Goal: Task Accomplishment & Management: Complete application form

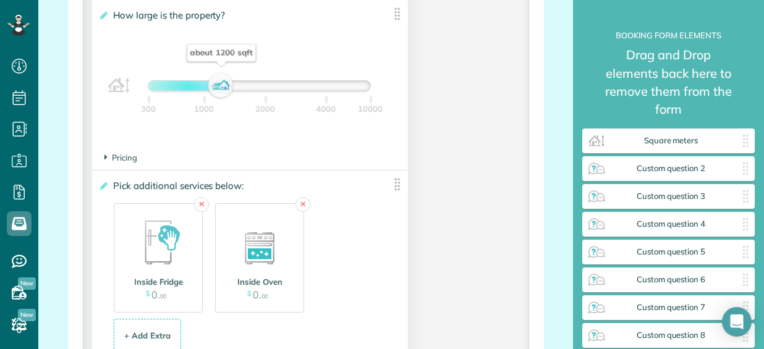
scroll to position [1386, 0]
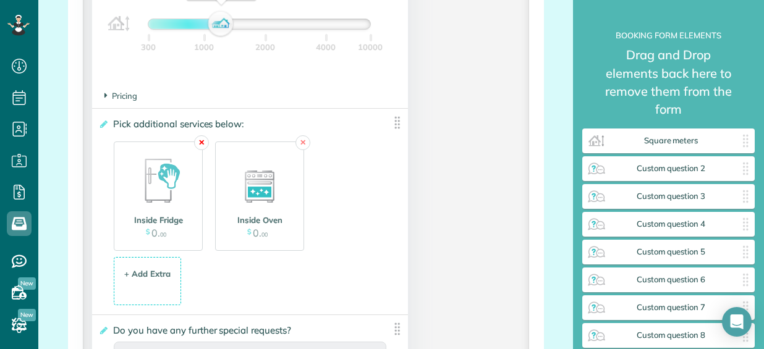
click at [198, 142] on link "✕" at bounding box center [201, 142] width 15 height 15
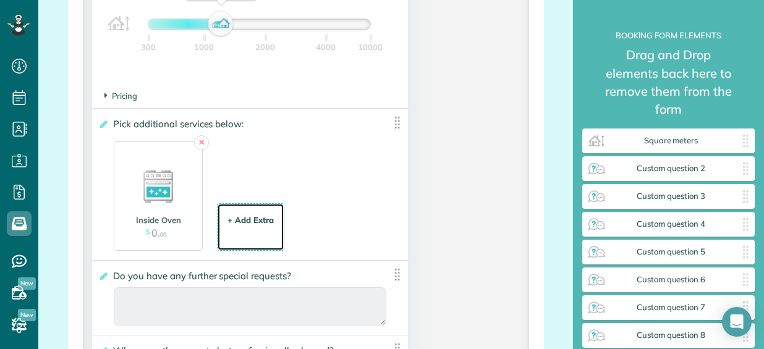
click at [257, 216] on div "+ Add Extra" at bounding box center [250, 220] width 46 height 12
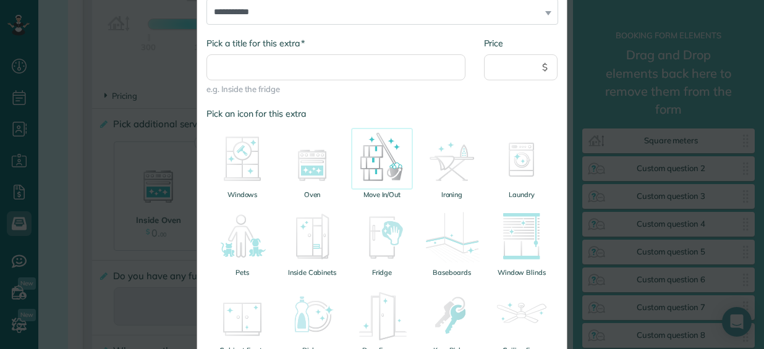
scroll to position [124, 0]
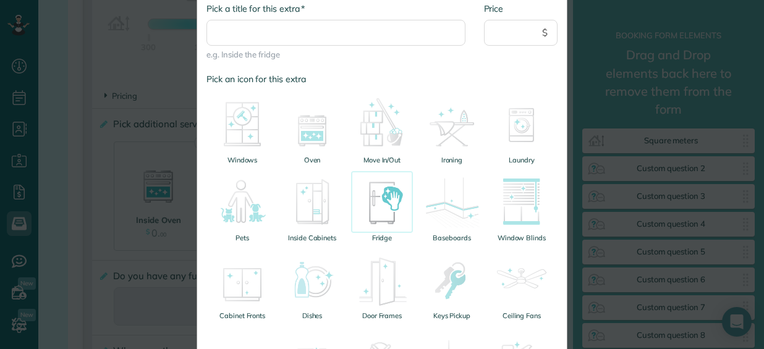
click at [372, 210] on img at bounding box center [382, 202] width 62 height 62
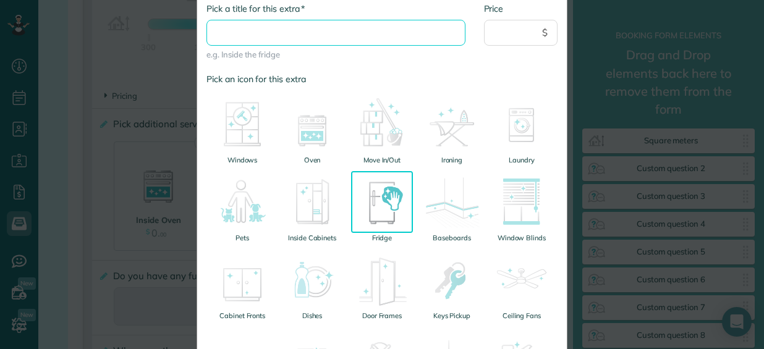
drag, startPoint x: 252, startPoint y: 33, endPoint x: 245, endPoint y: 34, distance: 7.5
click at [252, 33] on input "* Pick a title for this extra" at bounding box center [335, 33] width 259 height 26
type input "**********"
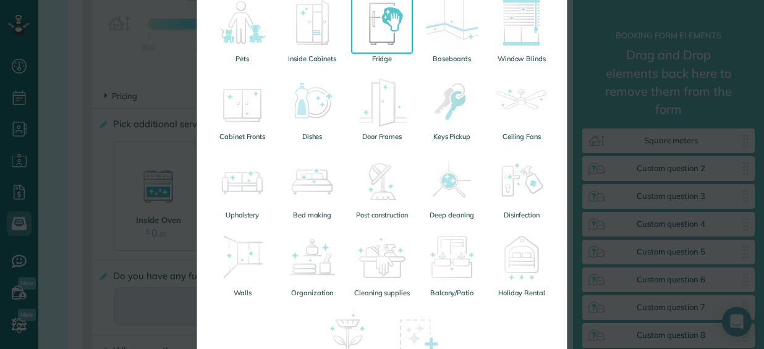
scroll to position [427, 0]
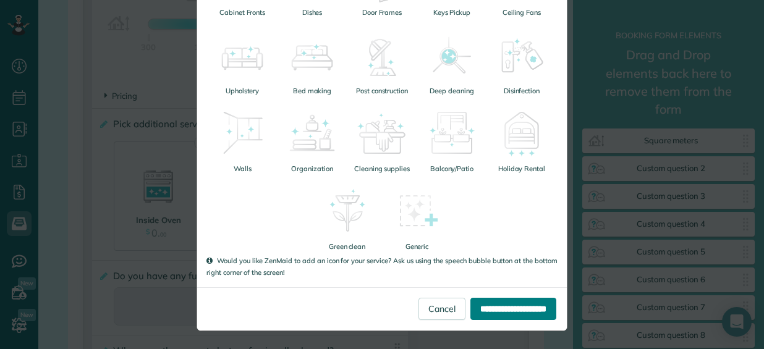
click at [511, 303] on input "**********" at bounding box center [513, 309] width 86 height 22
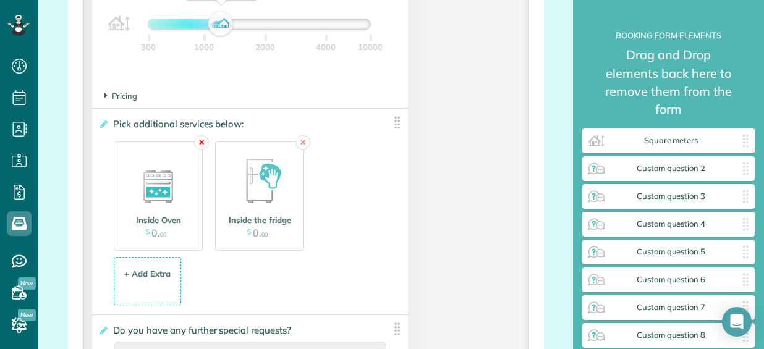
click at [203, 140] on link "✕" at bounding box center [201, 142] width 15 height 15
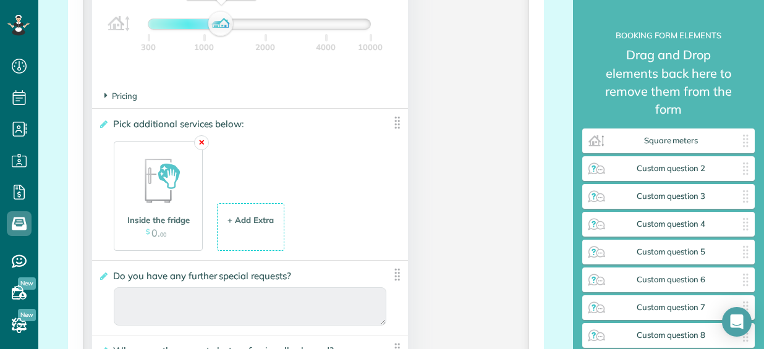
click at [201, 145] on link "✕" at bounding box center [201, 142] width 15 height 15
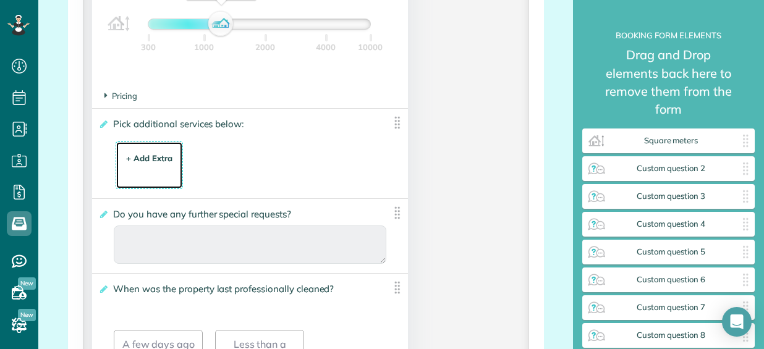
click at [150, 158] on div "+ Add Extra" at bounding box center [149, 159] width 46 height 12
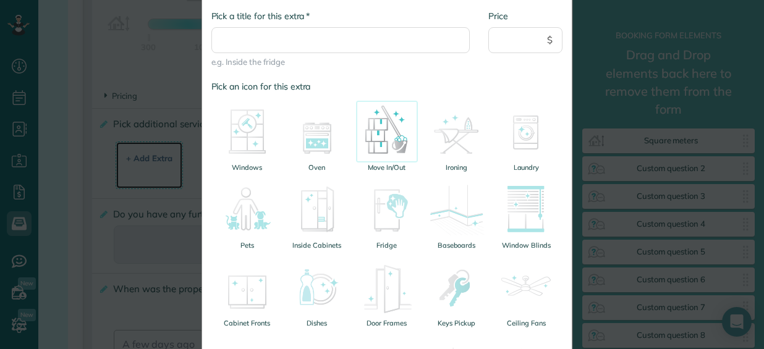
scroll to position [124, 0]
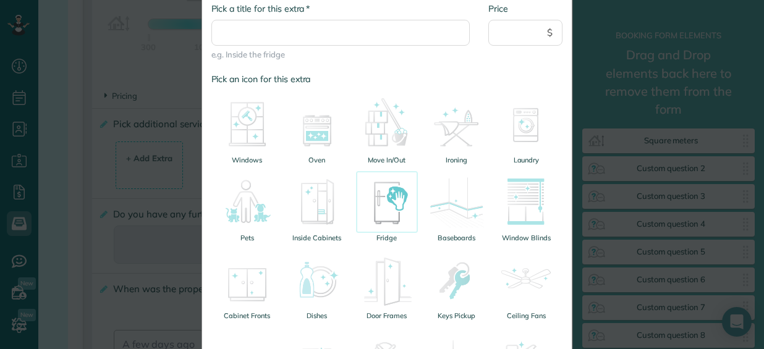
click at [382, 198] on img at bounding box center [387, 202] width 62 height 62
click at [378, 203] on img at bounding box center [387, 202] width 62 height 62
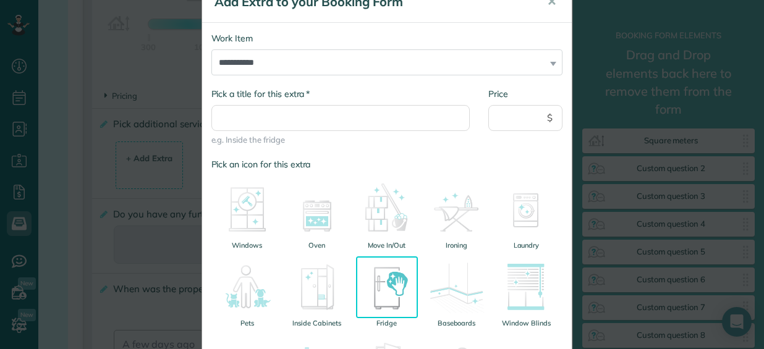
scroll to position [0, 0]
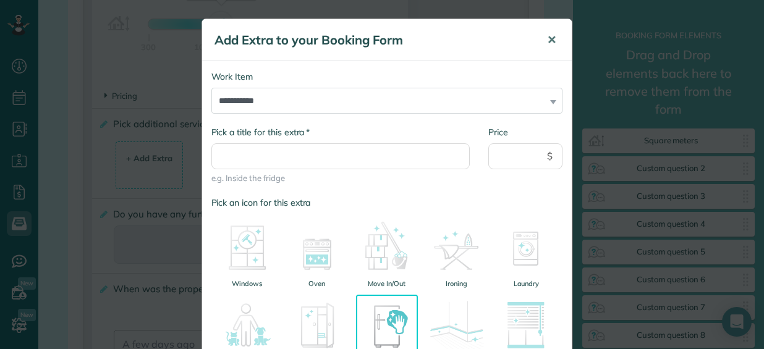
click at [556, 41] on button "✕" at bounding box center [552, 40] width 28 height 30
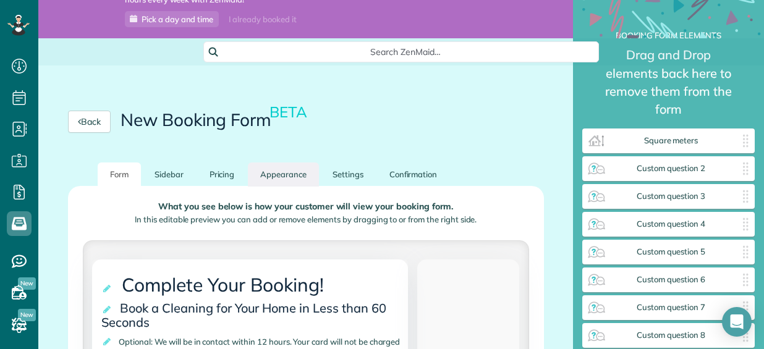
scroll to position [273, 0]
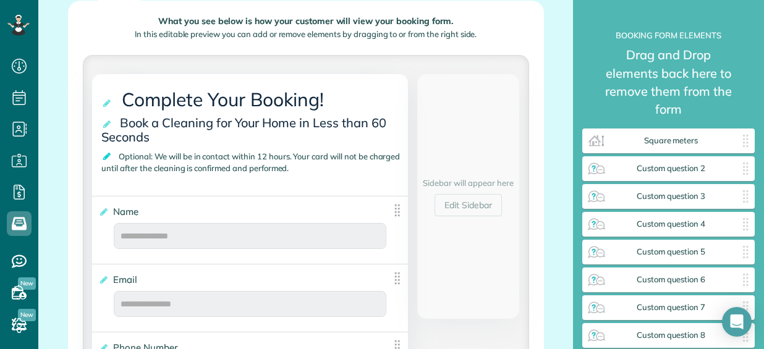
click at [105, 155] on icon at bounding box center [107, 156] width 12 height 9
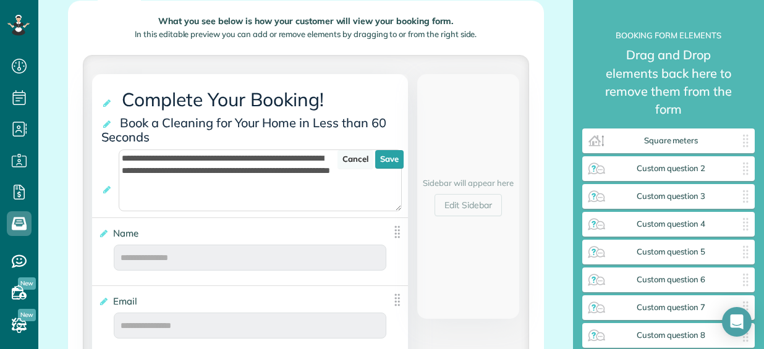
click at [356, 158] on link "Cancel" at bounding box center [355, 159] width 36 height 19
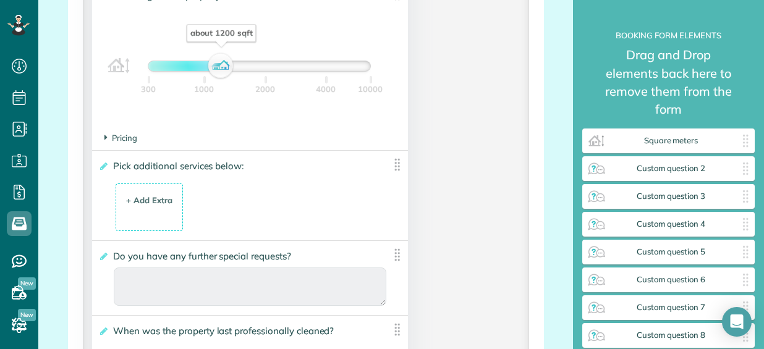
scroll to position [1377, 0]
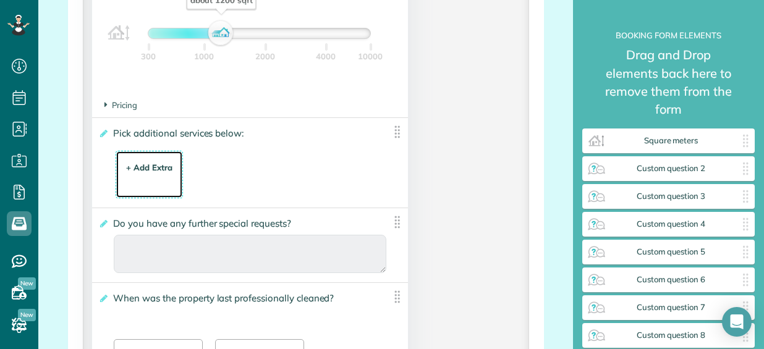
click at [145, 168] on div "+ Add Extra" at bounding box center [149, 168] width 46 height 12
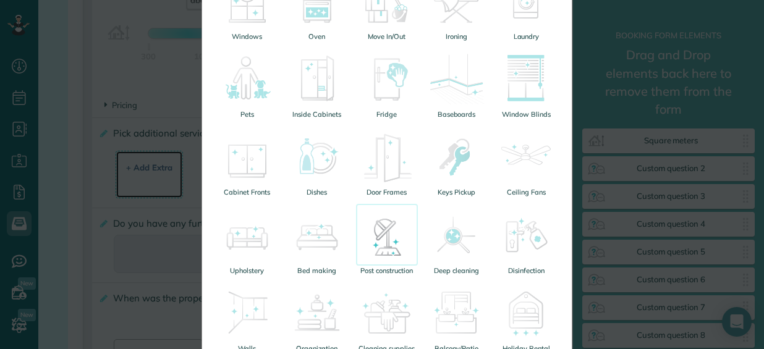
scroll to position [185, 0]
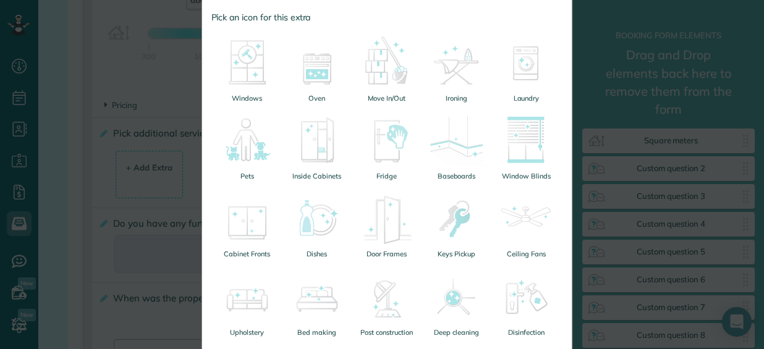
click at [179, 89] on div "**********" at bounding box center [382, 174] width 764 height 349
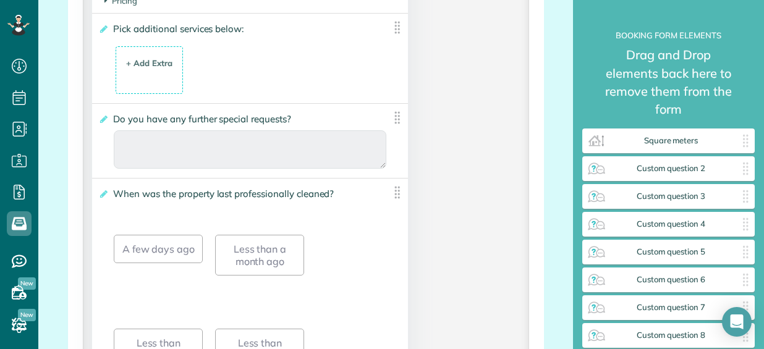
scroll to position [1500, 0]
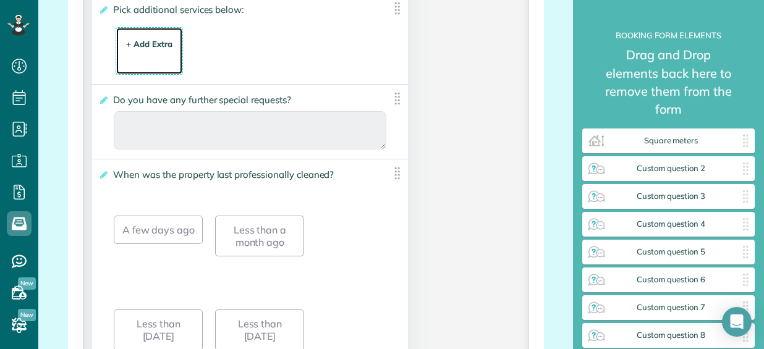
click at [130, 59] on div "+ Add Extra $ 34 . 99" at bounding box center [149, 51] width 54 height 33
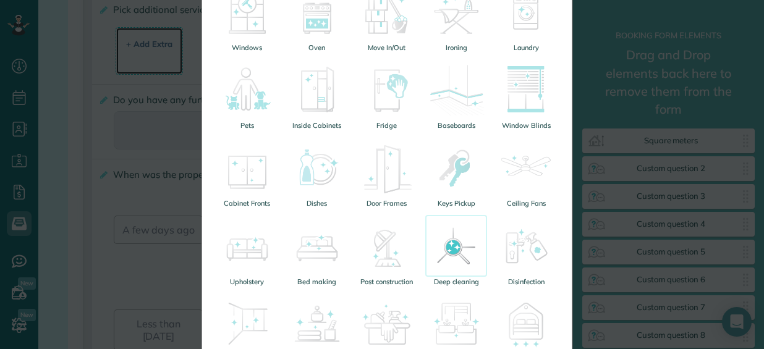
scroll to position [247, 0]
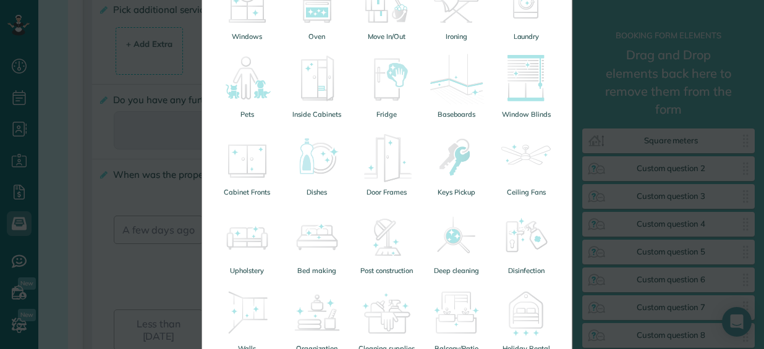
click at [580, 47] on div "**********" at bounding box center [382, 174] width 764 height 349
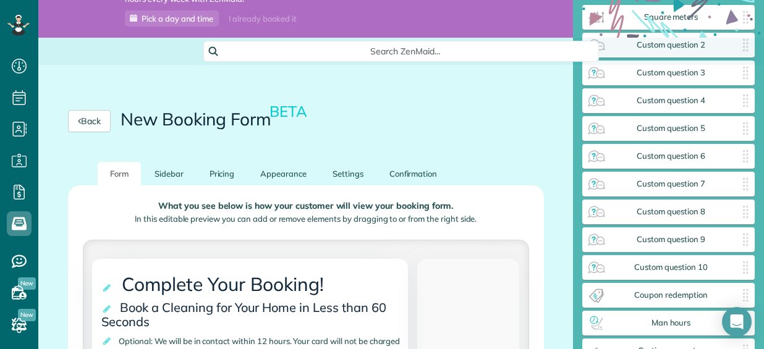
scroll to position [124, 0]
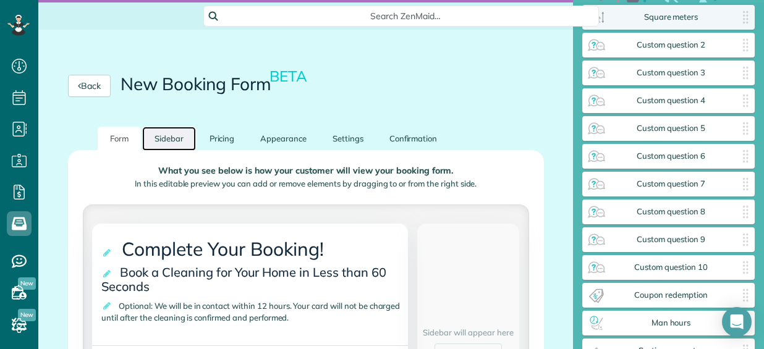
click at [170, 130] on link "Sidebar" at bounding box center [169, 139] width 54 height 24
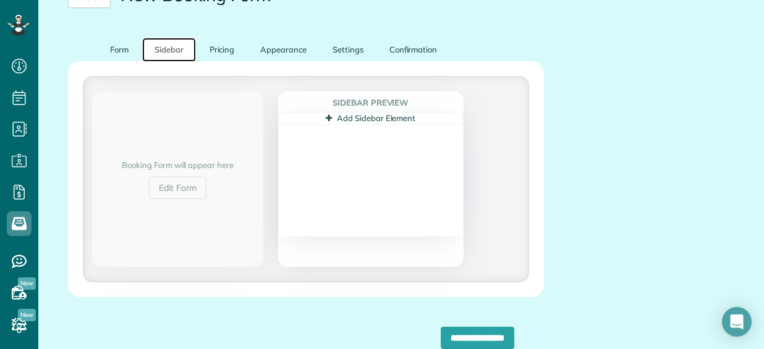
scroll to position [185, 0]
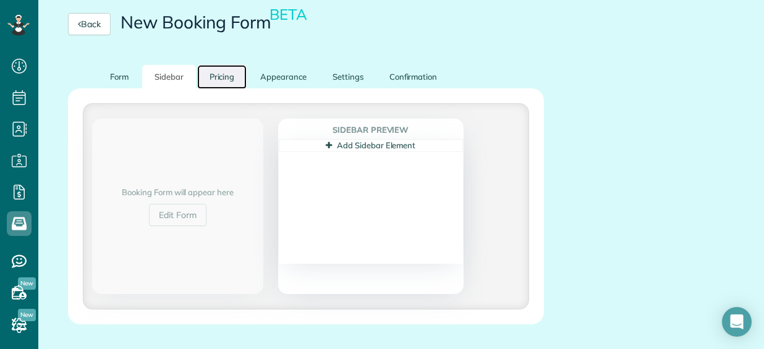
click at [223, 76] on link "Pricing" at bounding box center [222, 77] width 50 height 24
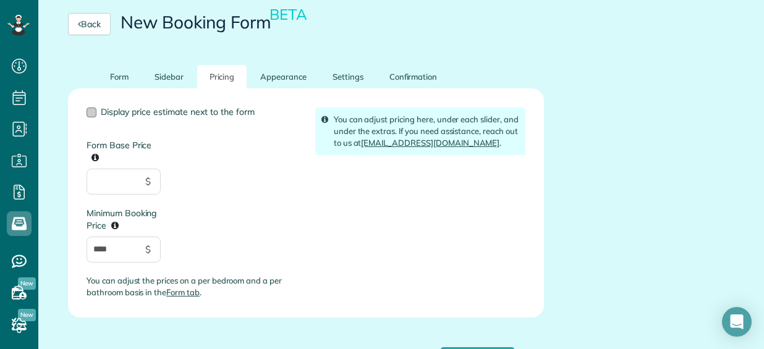
click at [91, 111] on div at bounding box center [92, 113] width 10 height 10
click at [93, 111] on div at bounding box center [92, 113] width 10 height 10
click at [295, 80] on link "Appearance" at bounding box center [283, 77] width 71 height 24
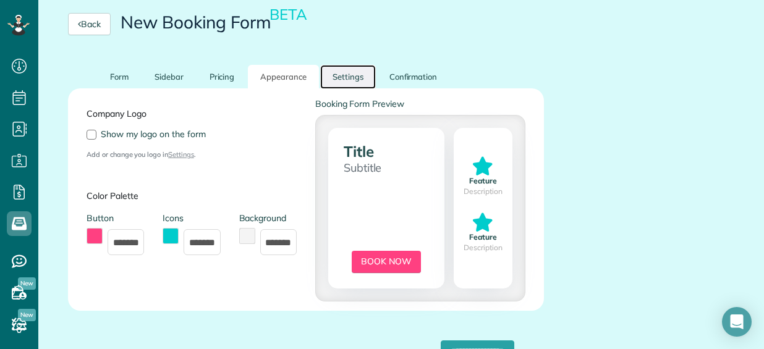
click at [349, 78] on link "Settings" at bounding box center [348, 77] width 56 height 24
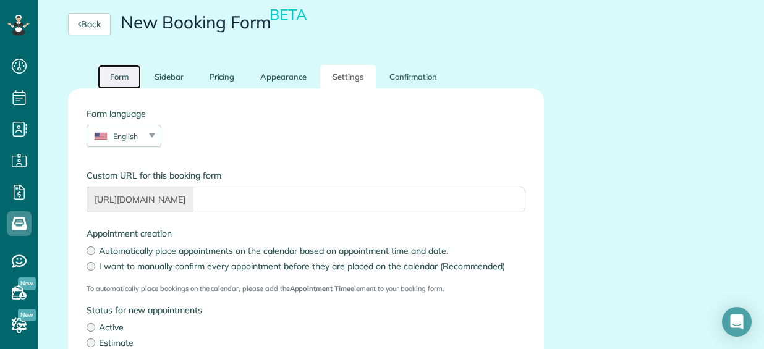
click at [113, 78] on link "Form" at bounding box center [119, 77] width 43 height 24
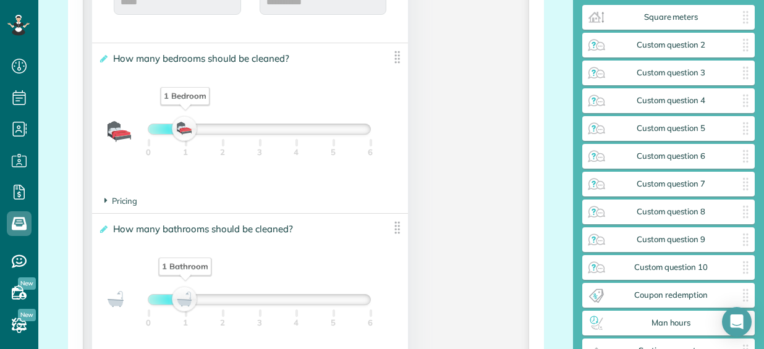
scroll to position [1051, 0]
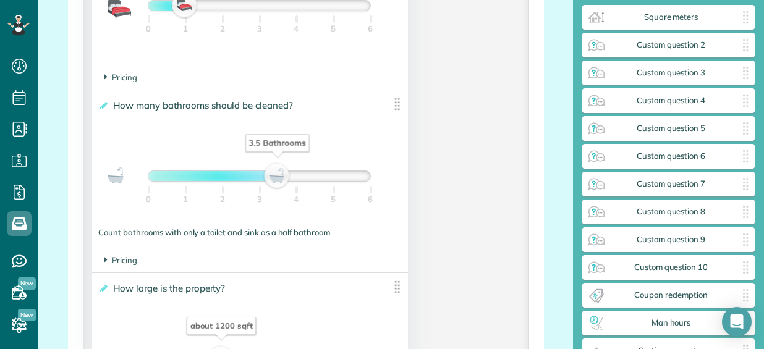
drag, startPoint x: 191, startPoint y: 180, endPoint x: 284, endPoint y: 182, distance: 93.4
click at [284, 182] on div "3.5 Bathrooms" at bounding box center [278, 176] width 21 height 17
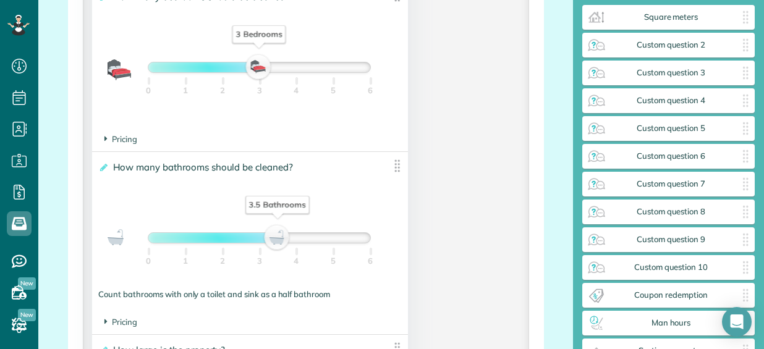
drag, startPoint x: 184, startPoint y: 64, endPoint x: 253, endPoint y: 67, distance: 69.3
click at [253, 67] on div "3 Bedrooms" at bounding box center [259, 67] width 21 height 17
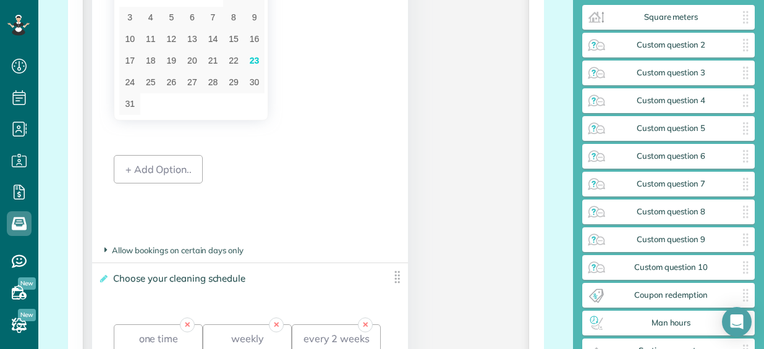
scroll to position [2102, 0]
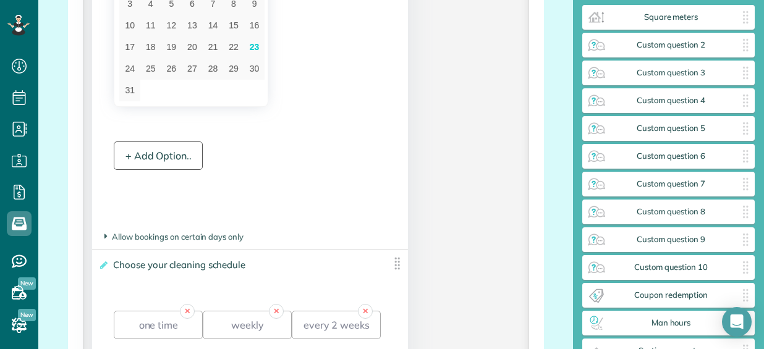
click at [168, 163] on div "+ Add Option.." at bounding box center [158, 156] width 89 height 28
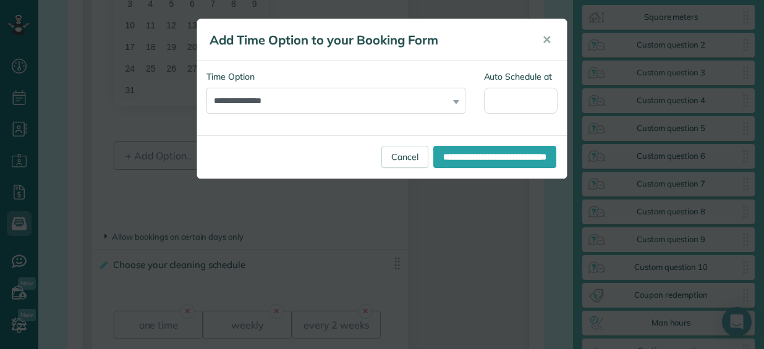
scroll to position [0, 0]
click at [549, 41] on span "✕" at bounding box center [546, 40] width 9 height 14
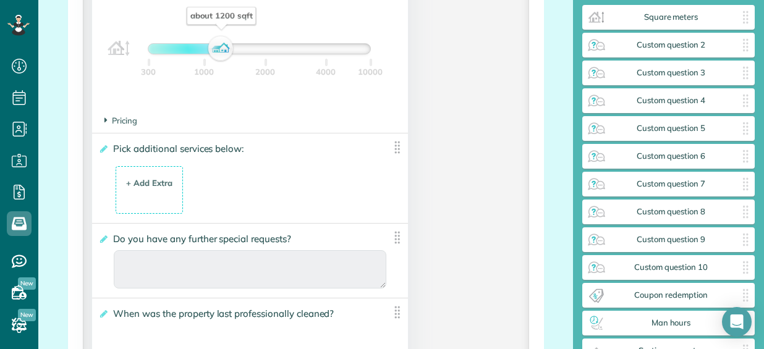
scroll to position [1360, 0]
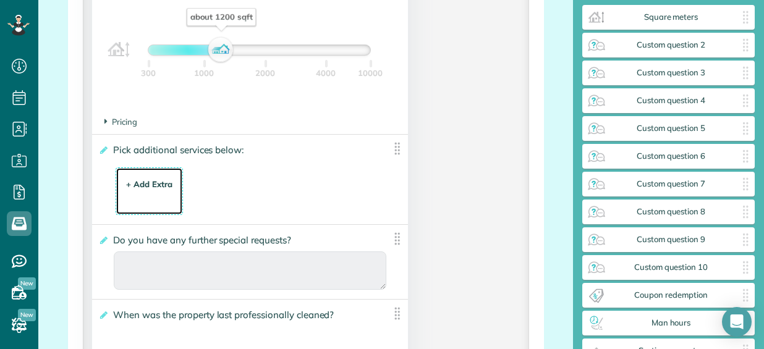
click at [149, 185] on div "+ Add Extra" at bounding box center [149, 185] width 46 height 12
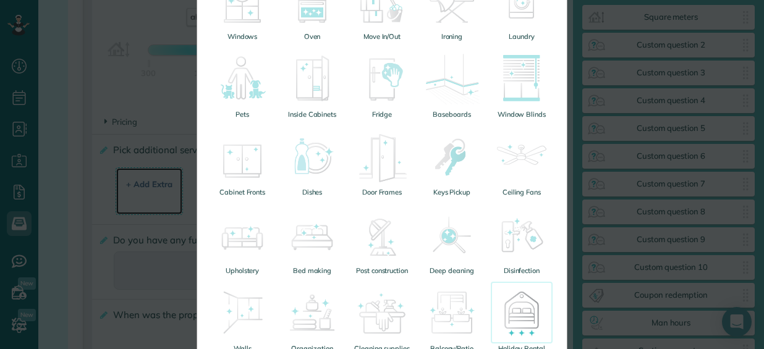
scroll to position [309, 0]
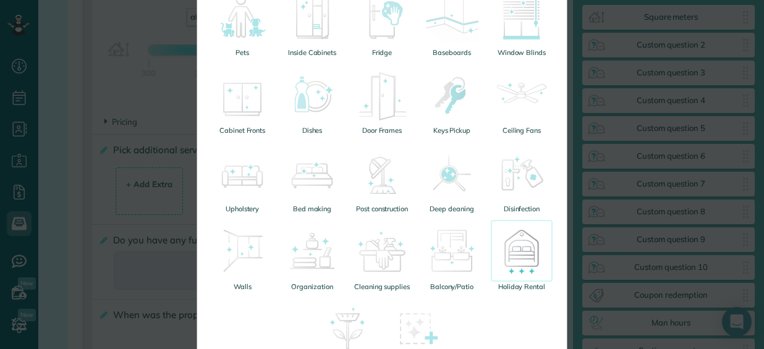
click at [517, 246] on img at bounding box center [522, 251] width 62 height 62
click at [517, 251] on img at bounding box center [522, 251] width 62 height 62
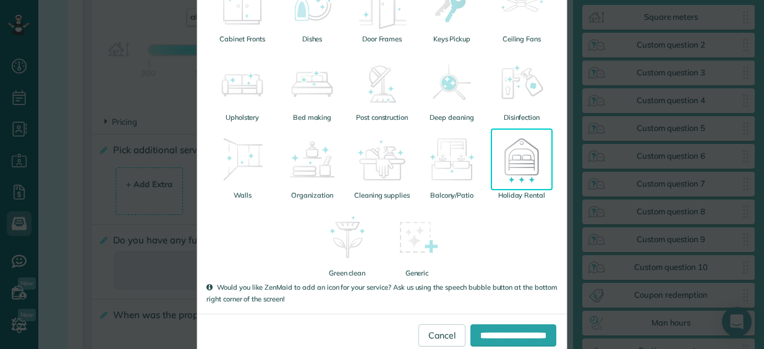
scroll to position [427, 0]
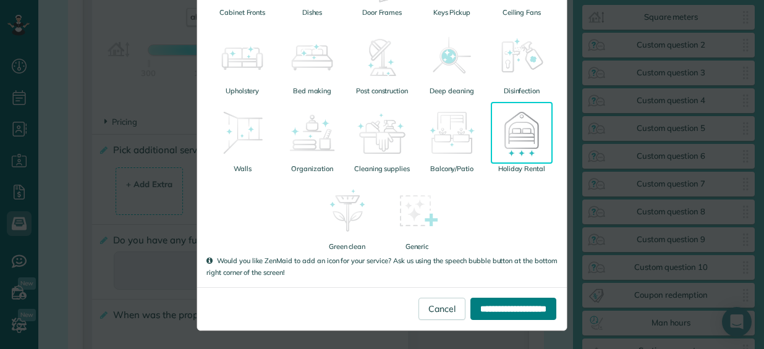
click at [508, 303] on input "**********" at bounding box center [513, 309] width 86 height 22
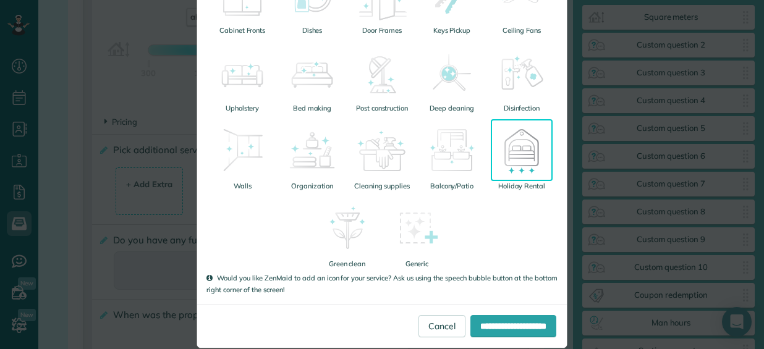
scroll to position [0, 0]
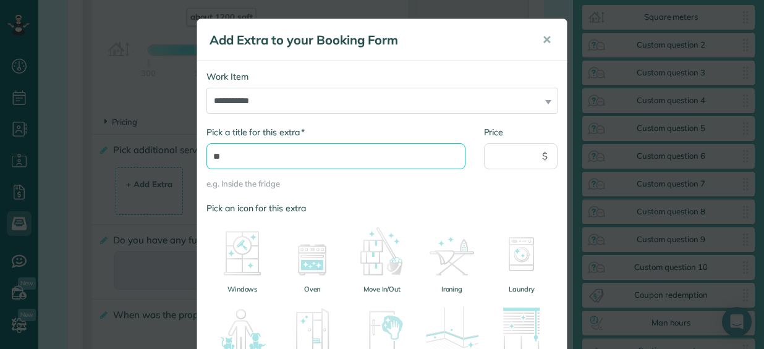
type input "*"
click at [443, 152] on input "**********" at bounding box center [335, 156] width 259 height 26
drag, startPoint x: 258, startPoint y: 156, endPoint x: 436, endPoint y: 165, distance: 178.2
click at [436, 165] on input "**********" at bounding box center [335, 156] width 259 height 26
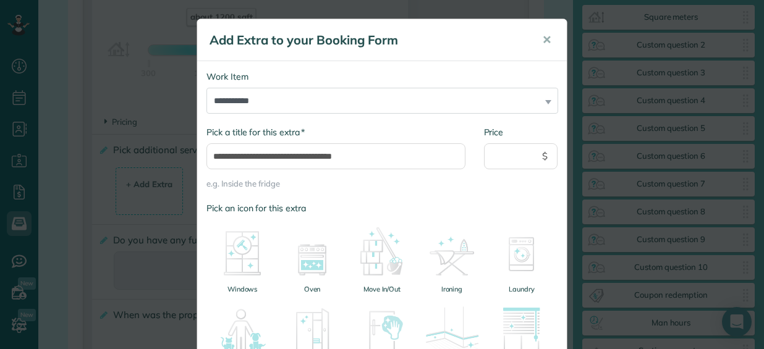
click at [412, 171] on ul at bounding box center [335, 170] width 259 height 2
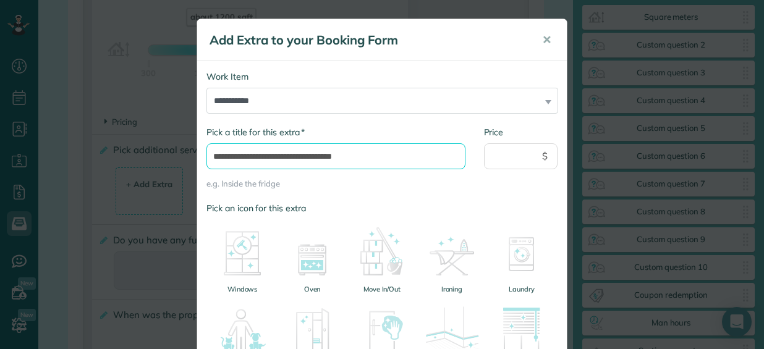
click at [384, 156] on input "**********" at bounding box center [335, 156] width 259 height 26
type input "**********"
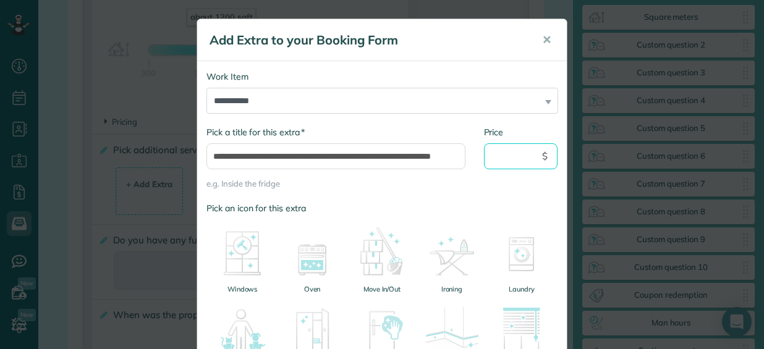
click at [513, 158] on input "Price" at bounding box center [521, 156] width 74 height 26
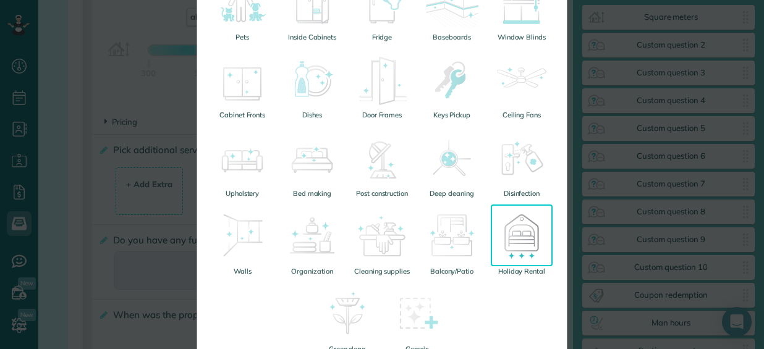
scroll to position [433, 0]
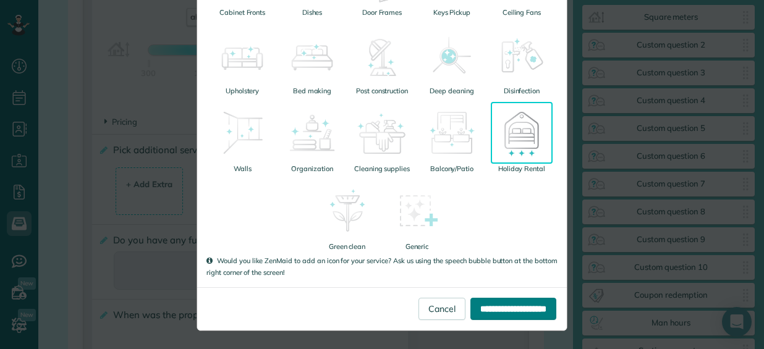
type input "**"
click at [514, 312] on input "**********" at bounding box center [513, 309] width 86 height 22
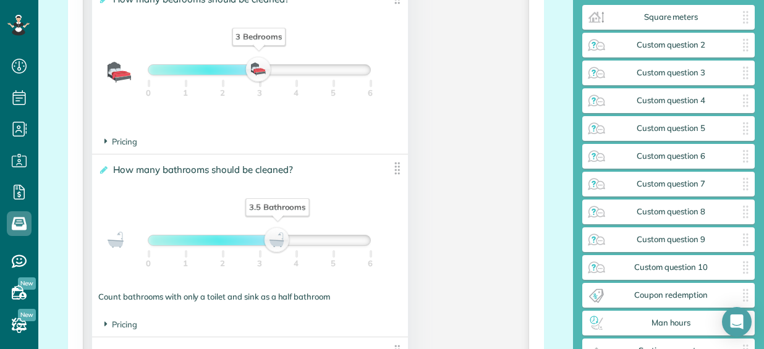
scroll to position [989, 0]
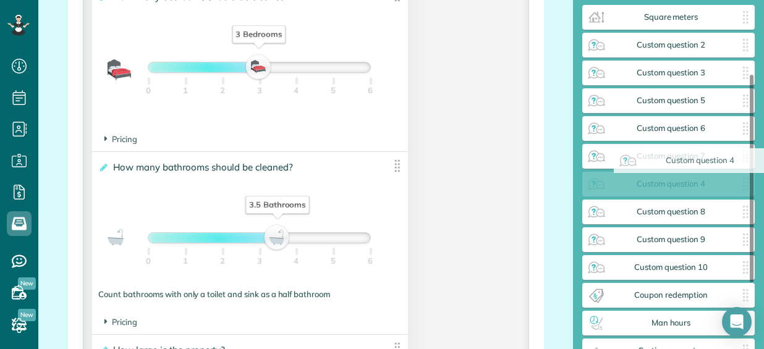
drag, startPoint x: 680, startPoint y: 107, endPoint x: 61, endPoint y: 271, distance: 640.8
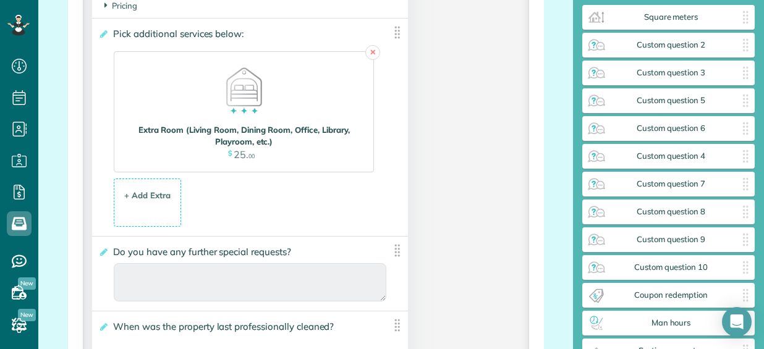
scroll to position [1483, 0]
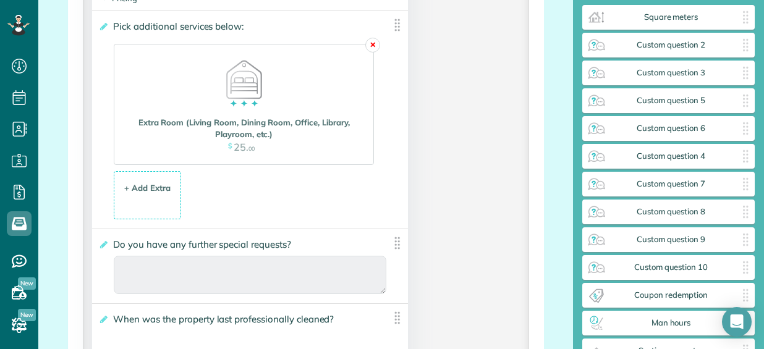
click at [369, 44] on link "✕" at bounding box center [372, 45] width 15 height 15
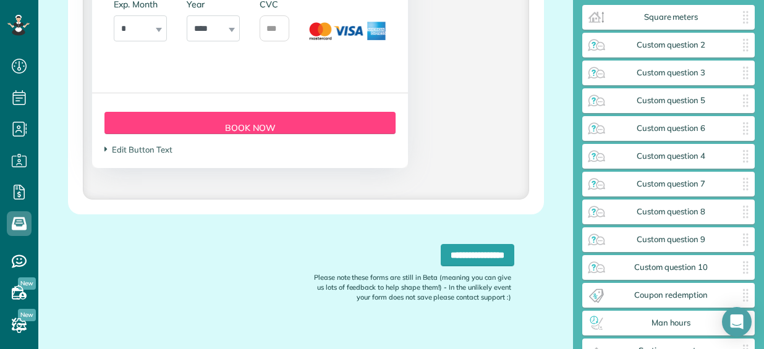
scroll to position [2922, 0]
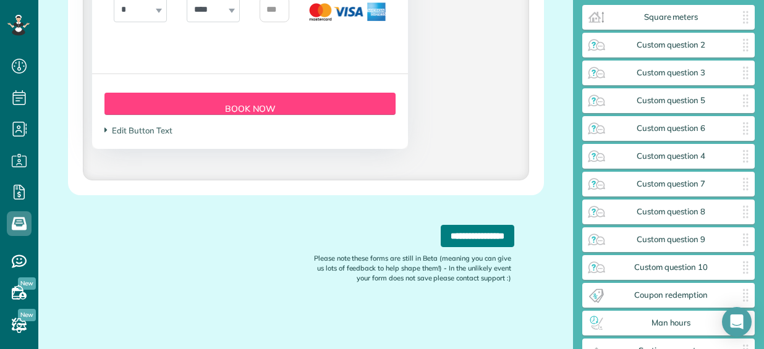
click at [492, 237] on input "**********" at bounding box center [478, 236] width 74 height 22
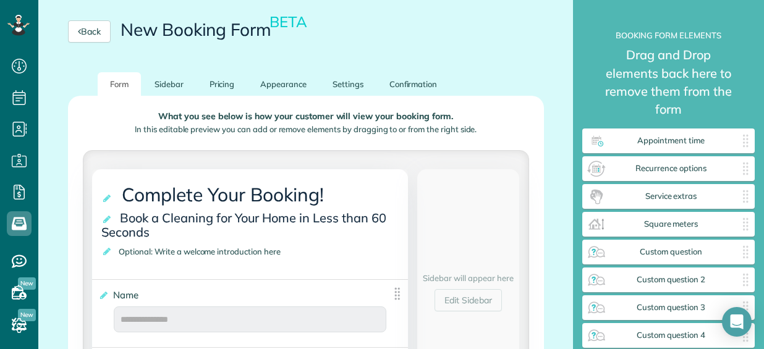
scroll to position [172, 0]
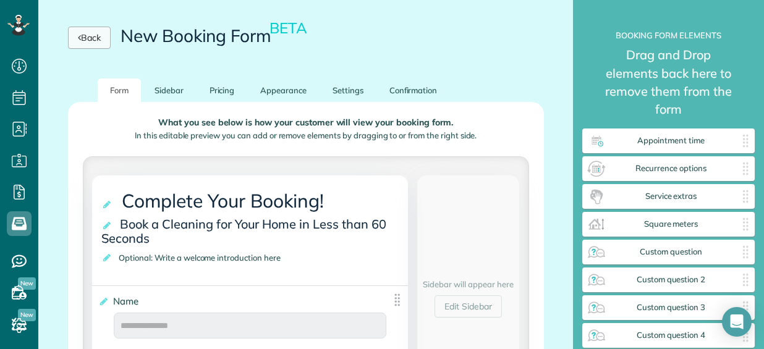
click at [99, 32] on link "Back" at bounding box center [89, 38] width 43 height 22
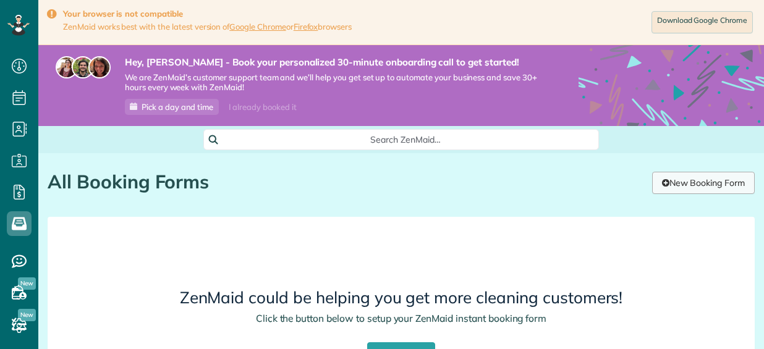
scroll to position [5, 5]
click at [677, 180] on link "New Booking Form" at bounding box center [703, 183] width 103 height 22
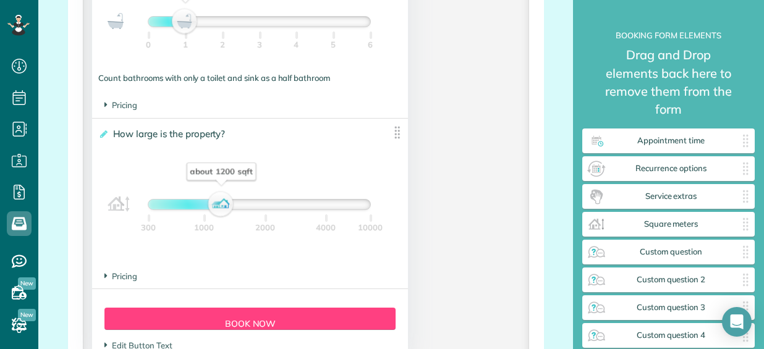
scroll to position [1236, 0]
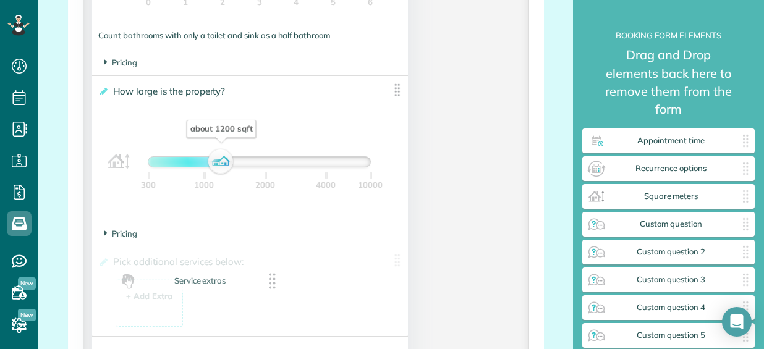
drag, startPoint x: 696, startPoint y: 196, endPoint x: 224, endPoint y: 281, distance: 479.3
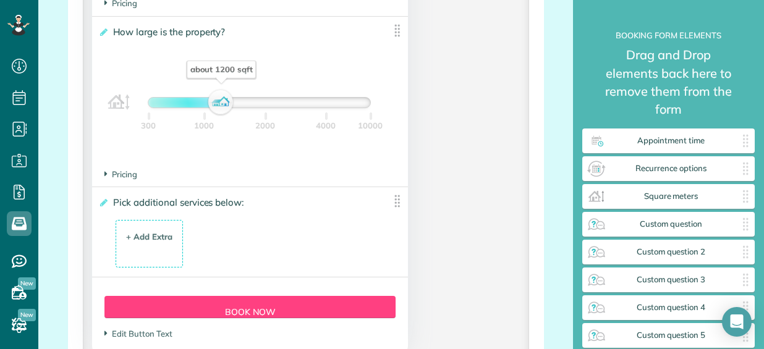
scroll to position [1298, 0]
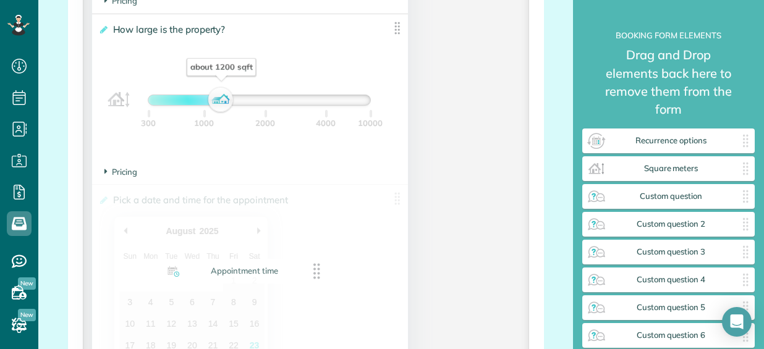
drag, startPoint x: 681, startPoint y: 141, endPoint x: 252, endPoint y: 266, distance: 446.8
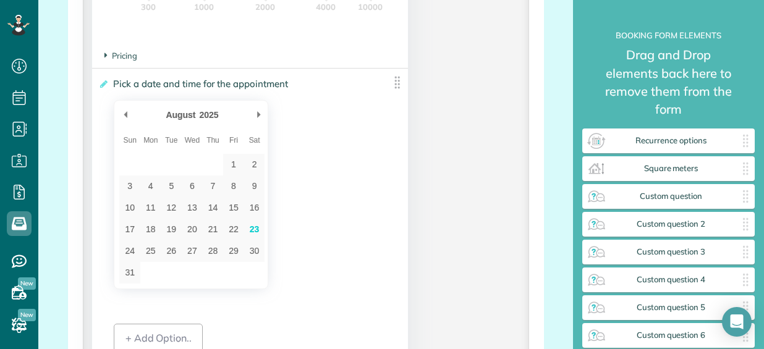
scroll to position [1422, 0]
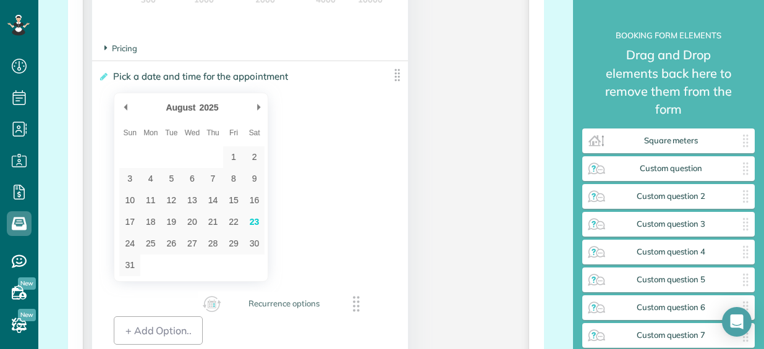
drag, startPoint x: 700, startPoint y: 143, endPoint x: 312, endPoint y: 304, distance: 419.8
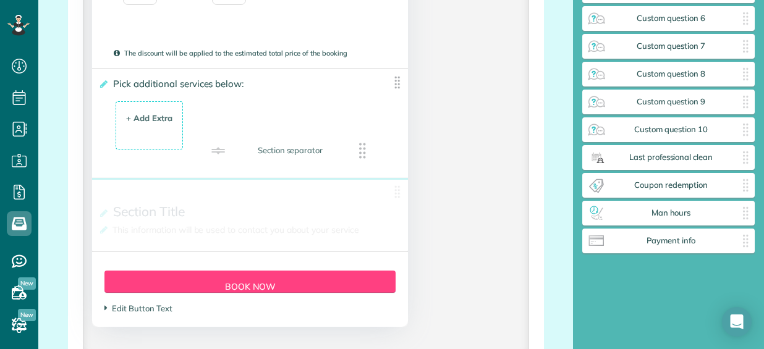
scroll to position [289, 0]
drag, startPoint x: 674, startPoint y: 248, endPoint x: 244, endPoint y: 208, distance: 431.5
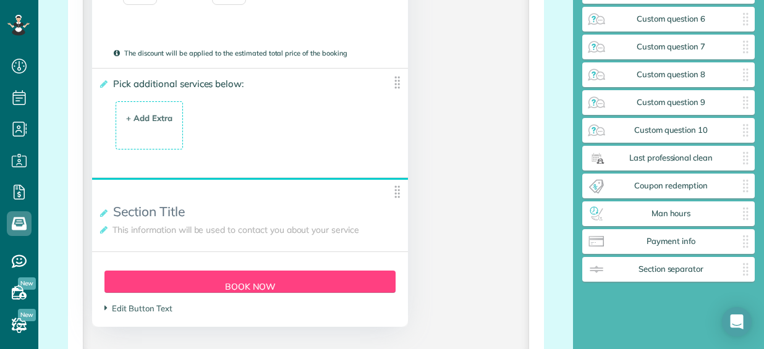
scroll to position [316, 0]
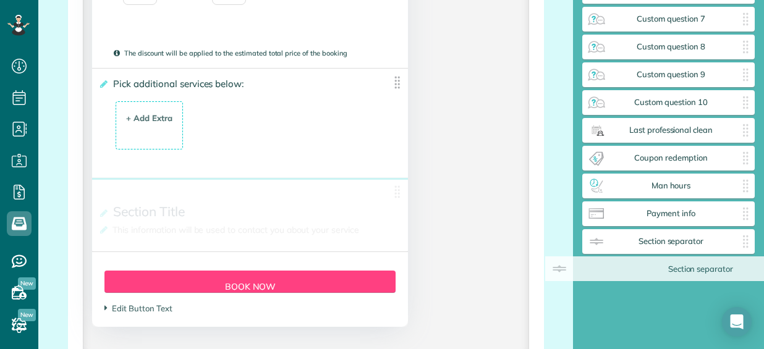
drag, startPoint x: 206, startPoint y: 205, endPoint x: 671, endPoint y: 282, distance: 470.6
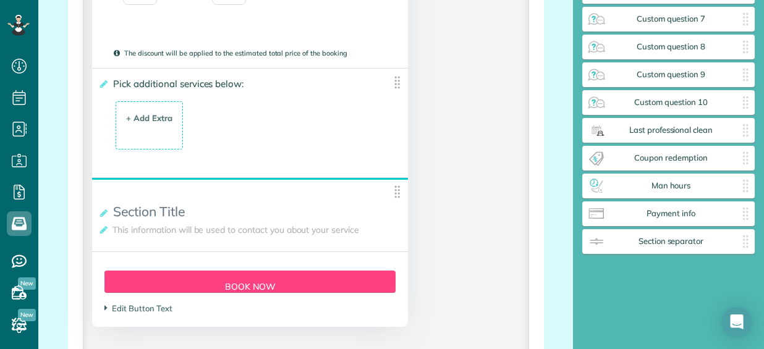
click at [392, 192] on img at bounding box center [396, 191] width 15 height 15
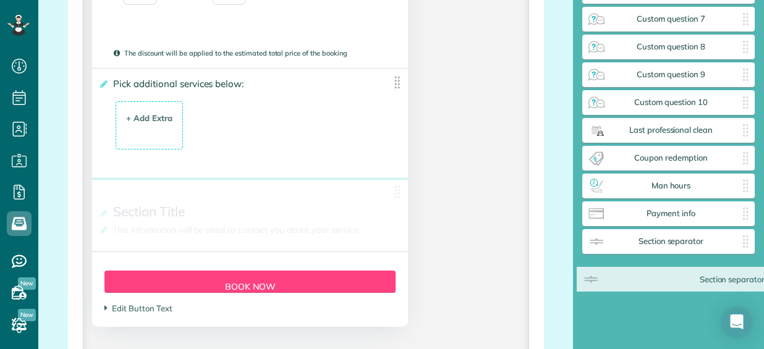
drag, startPoint x: 158, startPoint y: 201, endPoint x: 646, endPoint y: 291, distance: 496.0
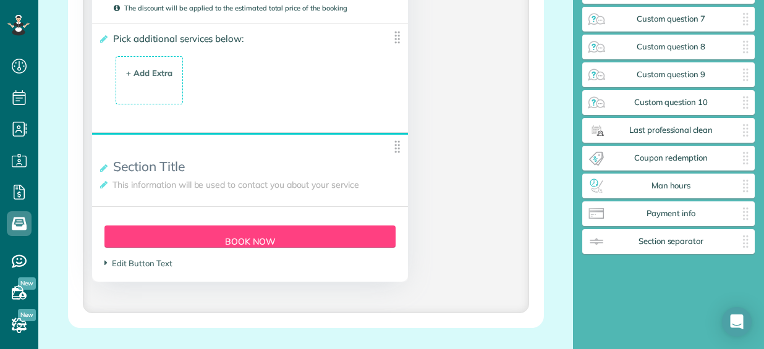
scroll to position [2287, 0]
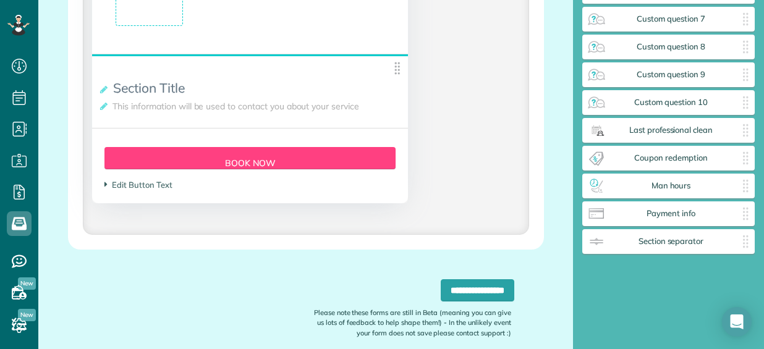
click at [189, 100] on span "This information will be used to contact you about your service" at bounding box center [238, 106] width 258 height 17
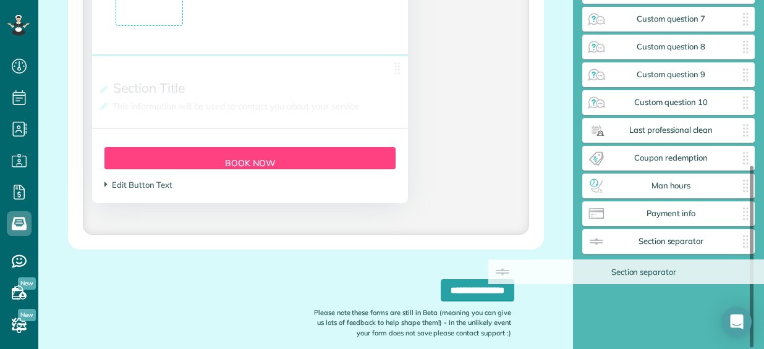
drag, startPoint x: 318, startPoint y: 71, endPoint x: 715, endPoint y: 278, distance: 447.3
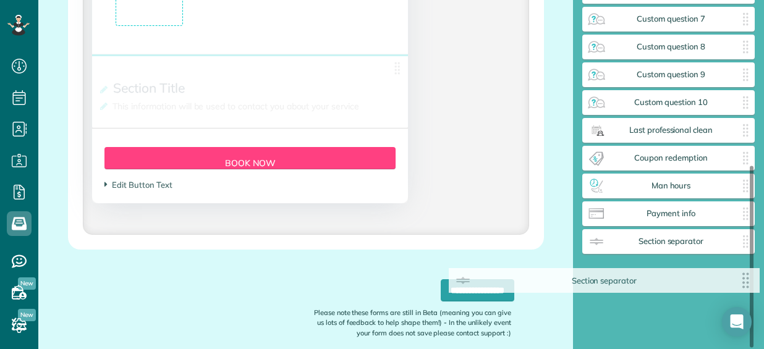
scroll to position [2247, 0]
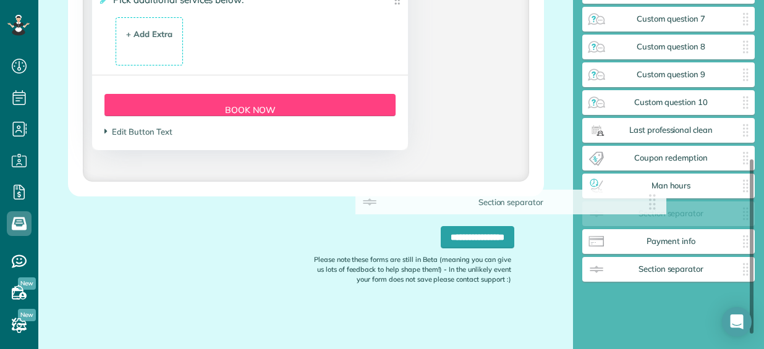
drag, startPoint x: 393, startPoint y: 70, endPoint x: 670, endPoint y: 210, distance: 310.1
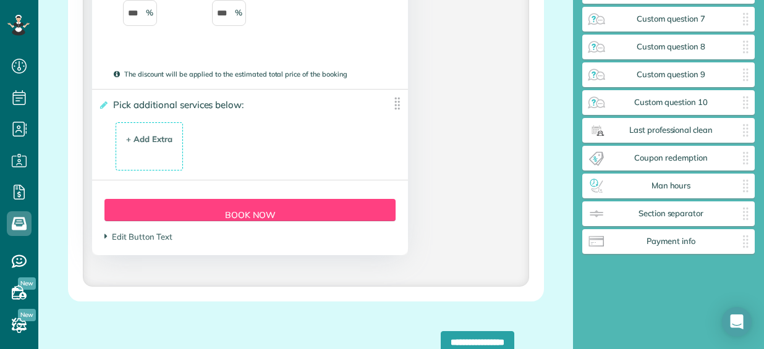
scroll to position [2124, 0]
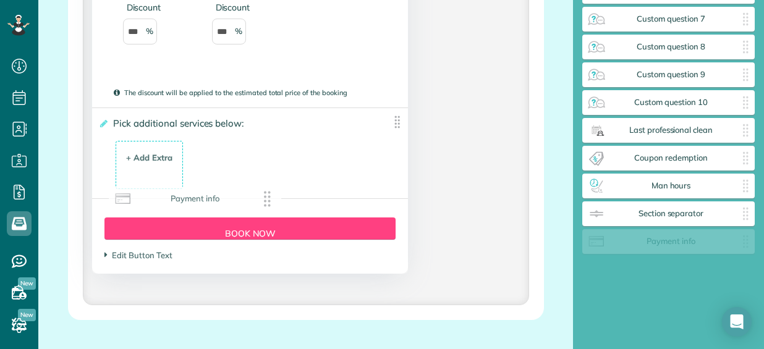
drag, startPoint x: 647, startPoint y: 247, endPoint x: 168, endPoint y: 206, distance: 480.1
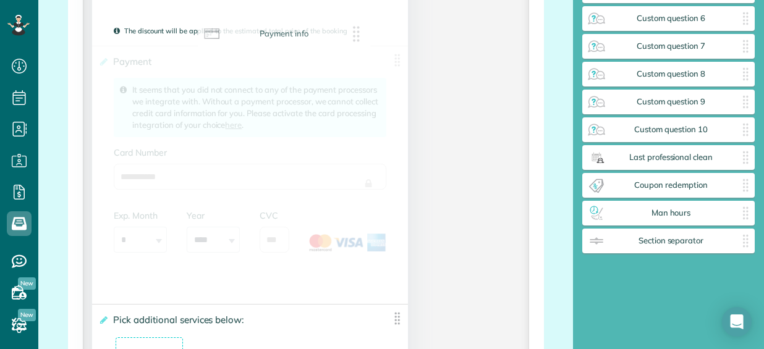
scroll to position [289, 0]
drag, startPoint x: 654, startPoint y: 247, endPoint x: 262, endPoint y: 104, distance: 416.9
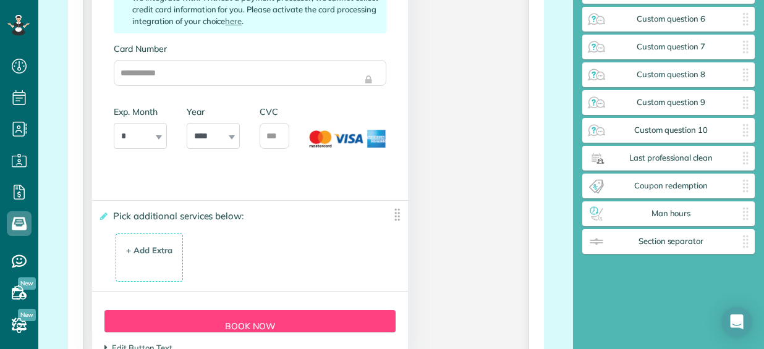
scroll to position [2309, 0]
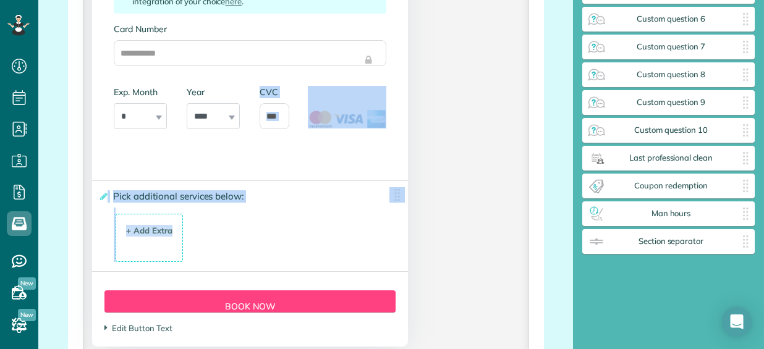
drag, startPoint x: 265, startPoint y: 212, endPoint x: 262, endPoint y: 114, distance: 97.7
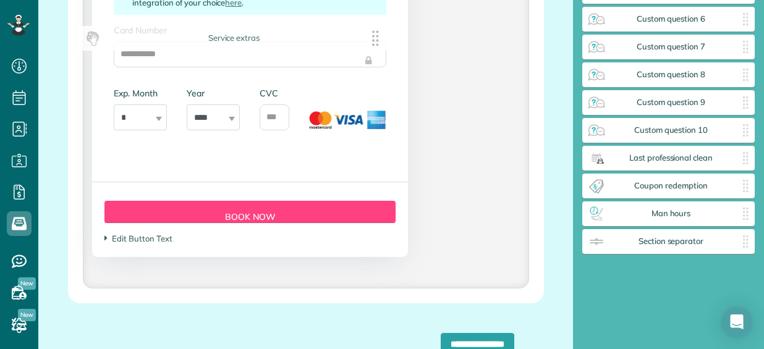
scroll to position [2399, 0]
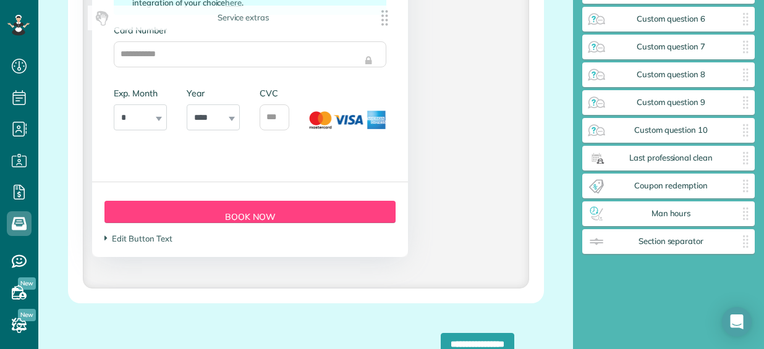
drag, startPoint x: 391, startPoint y: 197, endPoint x: 391, endPoint y: 17, distance: 179.9
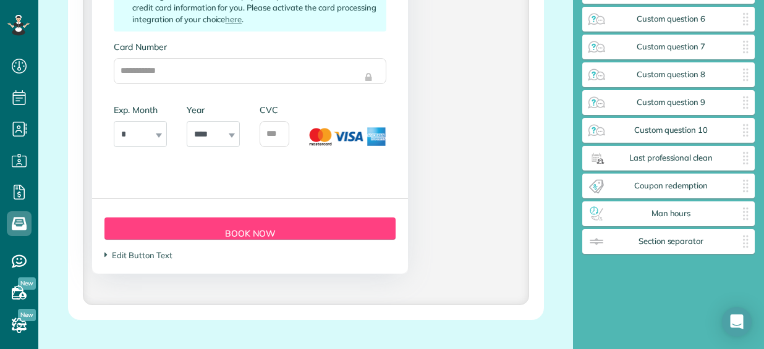
scroll to position [2506, 0]
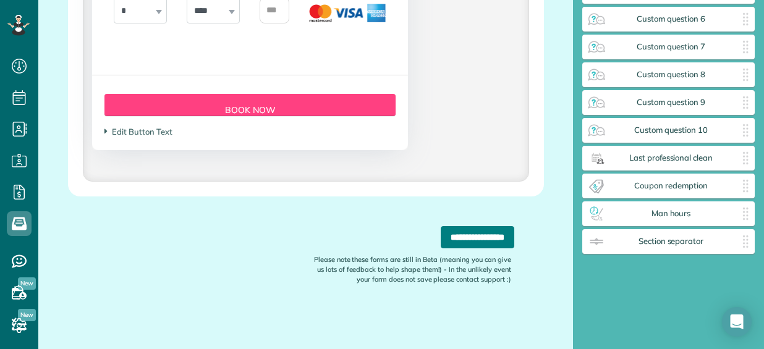
click at [460, 238] on input "**********" at bounding box center [478, 237] width 74 height 22
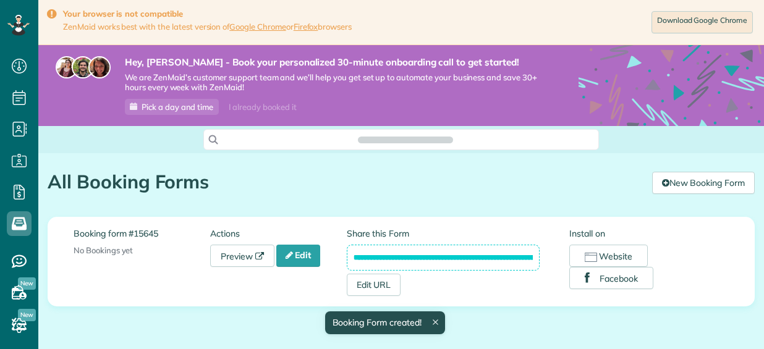
scroll to position [5, 5]
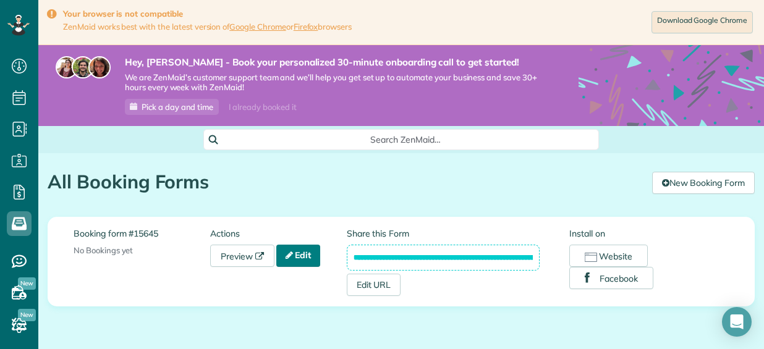
click at [301, 253] on link "Edit" at bounding box center [298, 256] width 45 height 22
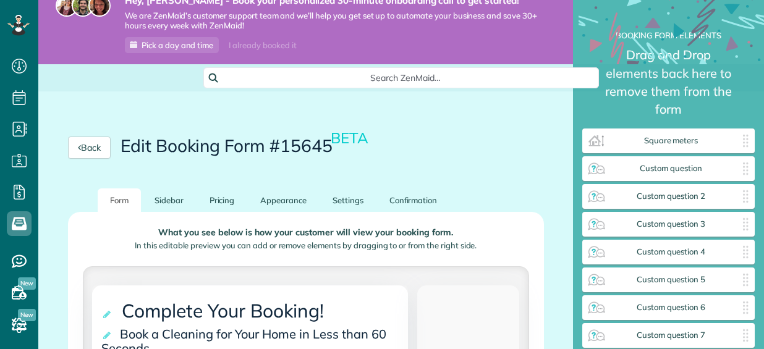
scroll to position [5, 1]
click at [298, 200] on link "Appearance" at bounding box center [283, 201] width 71 height 24
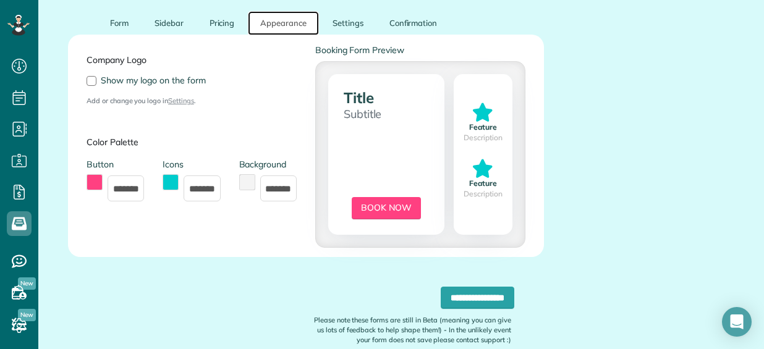
scroll to position [237, 0]
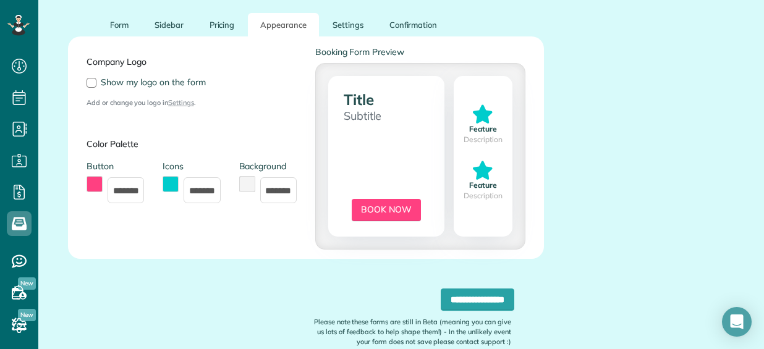
click at [389, 96] on div "Company Logo Show my logo on the form Add or change you logo in Settings . Colo…" at bounding box center [305, 148] width 457 height 204
click at [355, 111] on div "Company Logo Show my logo on the form Add or change you logo in Settings . Colo…" at bounding box center [305, 148] width 457 height 204
click at [361, 117] on div "Company Logo Show my logo on the form Add or change you logo in Settings . Colo…" at bounding box center [305, 148] width 457 height 204
click at [540, 127] on div "**********" at bounding box center [305, 212] width 535 height 399
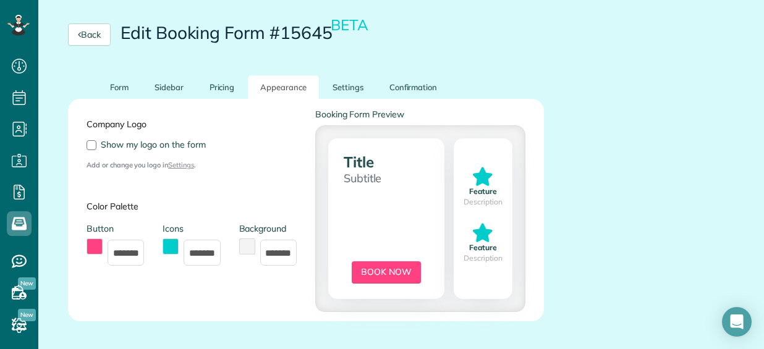
scroll to position [114, 0]
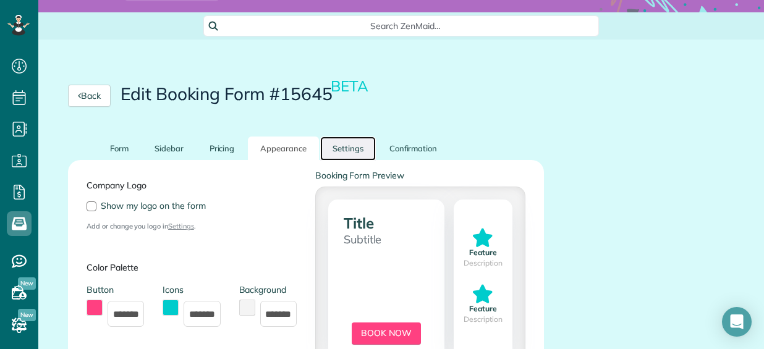
click at [342, 147] on link "Settings" at bounding box center [348, 149] width 56 height 24
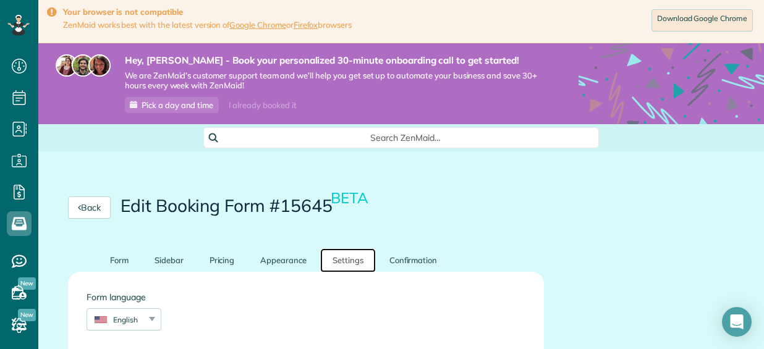
scroll to position [0, 0]
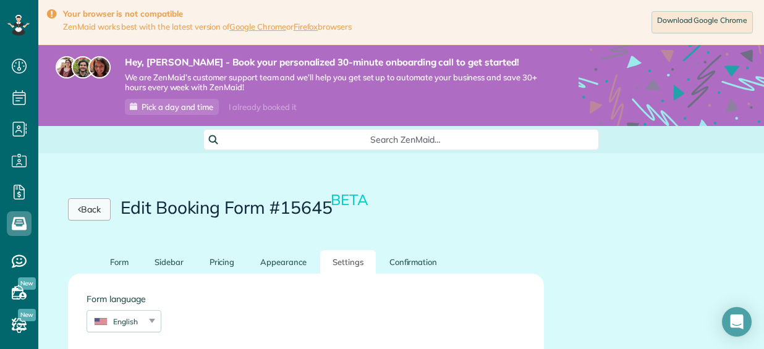
click at [98, 208] on link "Back" at bounding box center [89, 209] width 43 height 22
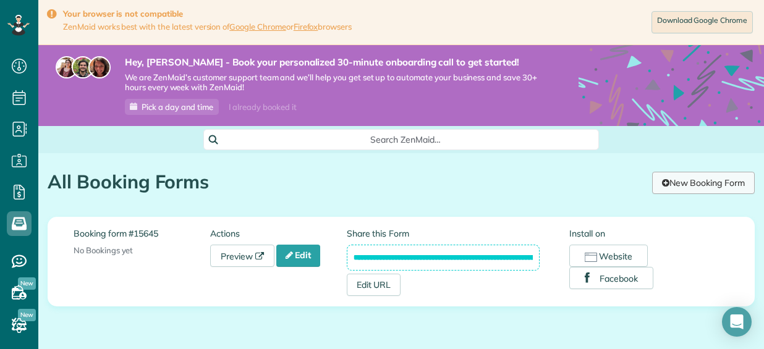
click at [688, 184] on link "New Booking Form" at bounding box center [703, 183] width 103 height 22
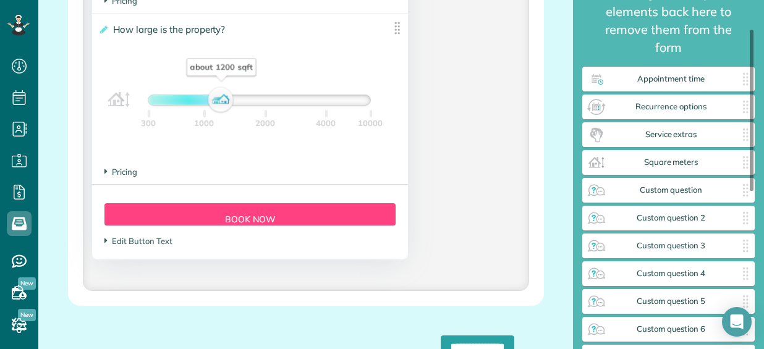
scroll to position [62, 0]
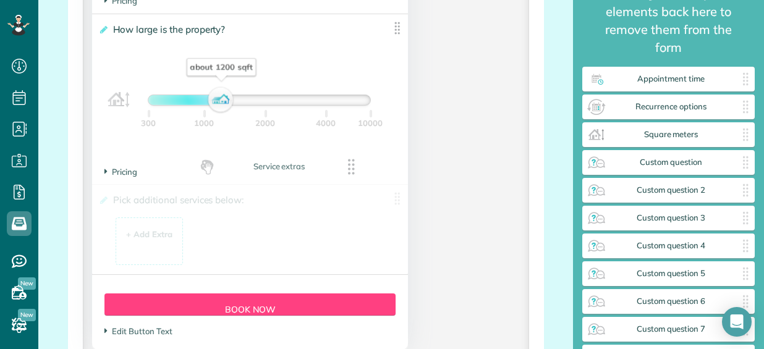
drag, startPoint x: 677, startPoint y: 140, endPoint x: 269, endPoint y: 176, distance: 409.5
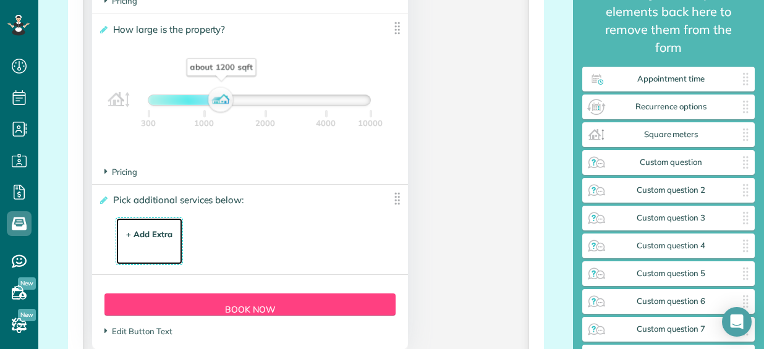
click at [134, 234] on div "+ Add Extra" at bounding box center [149, 235] width 46 height 12
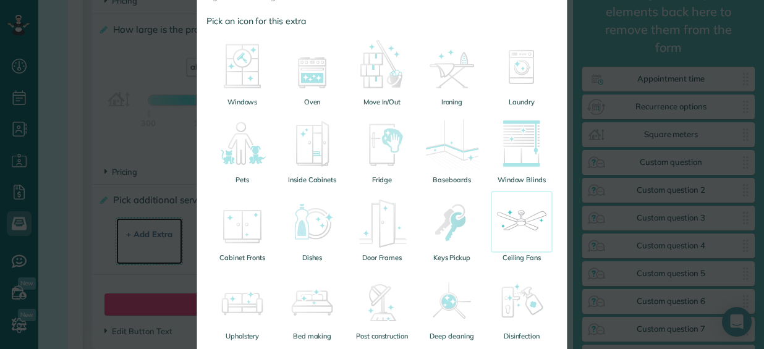
scroll to position [180, 0]
